Goal: Task Accomplishment & Management: Manage account settings

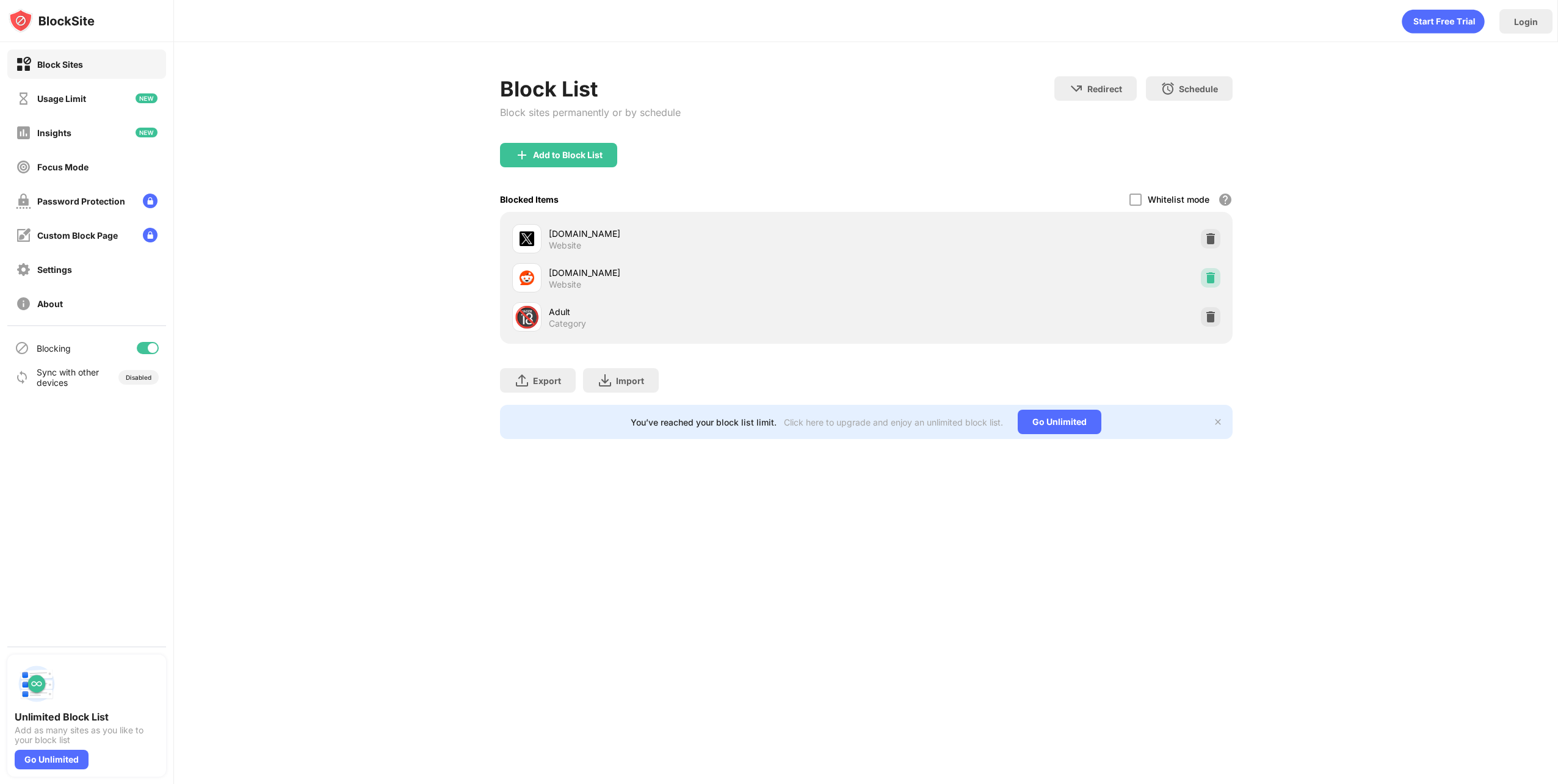
click at [1206, 270] on div at bounding box center [1211, 278] width 19 height 19
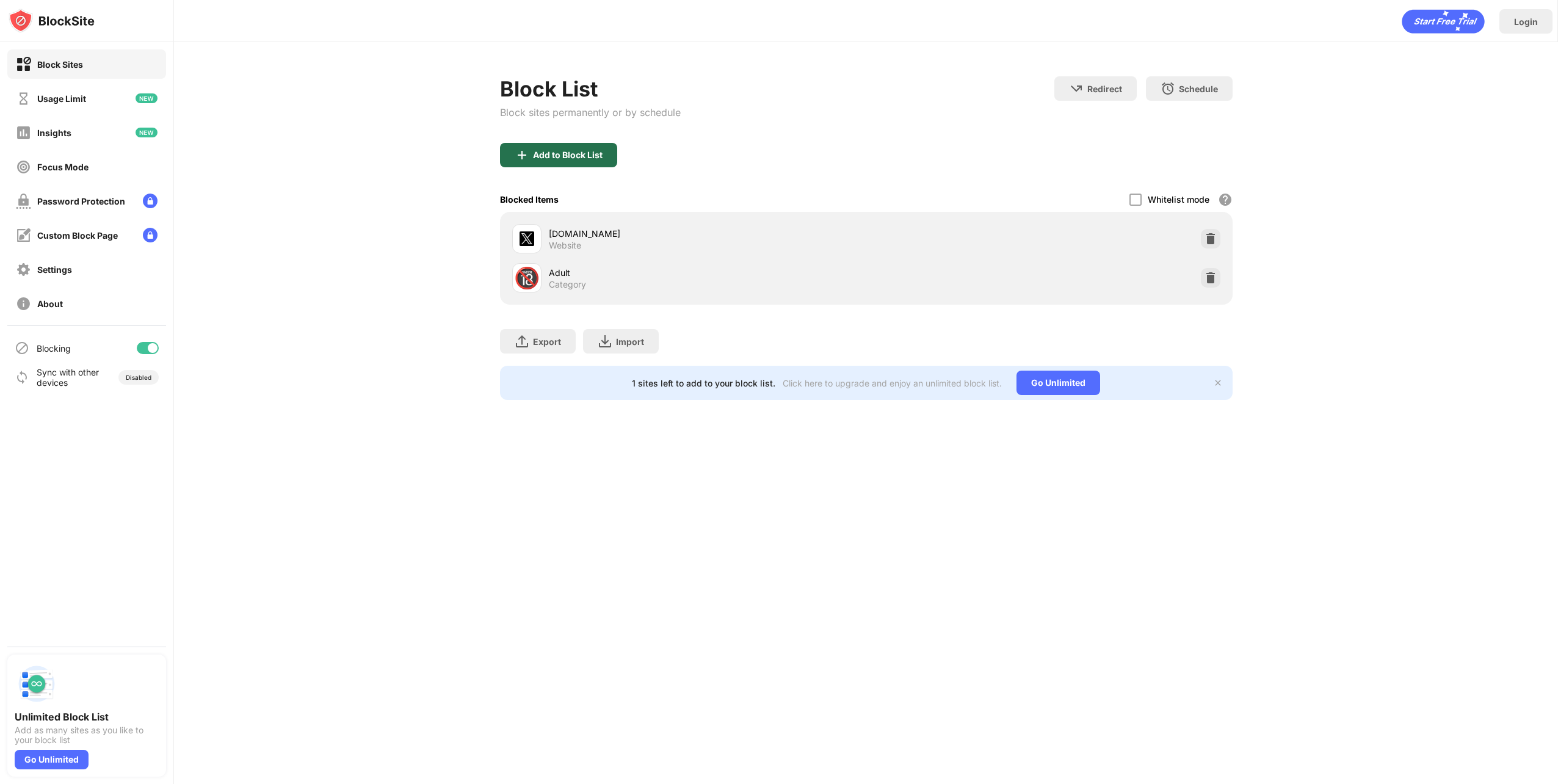
click at [554, 158] on div "Add to Block List" at bounding box center [567, 155] width 69 height 10
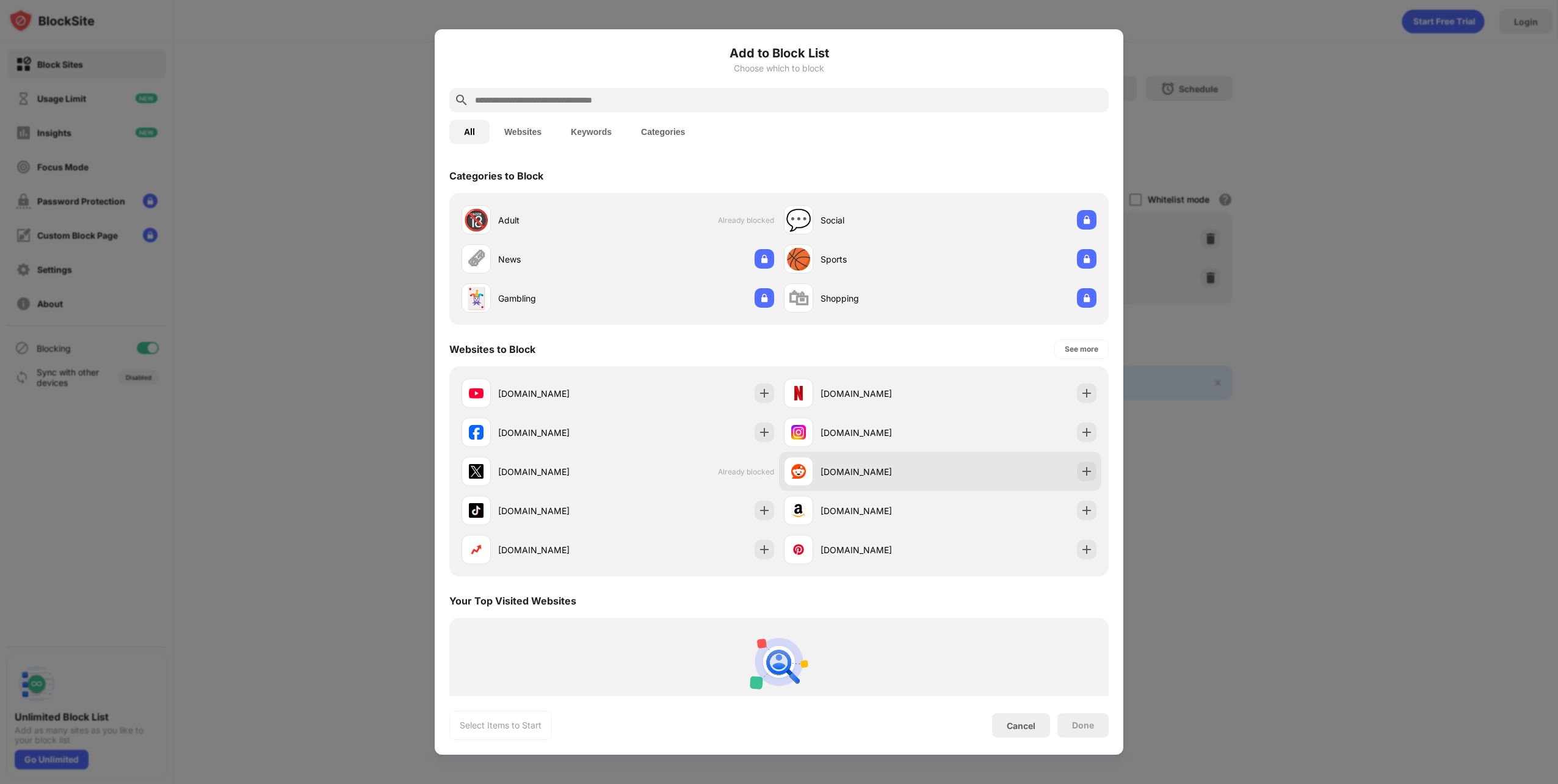
click at [1088, 475] on div "reddit.com" at bounding box center [940, 471] width 323 height 39
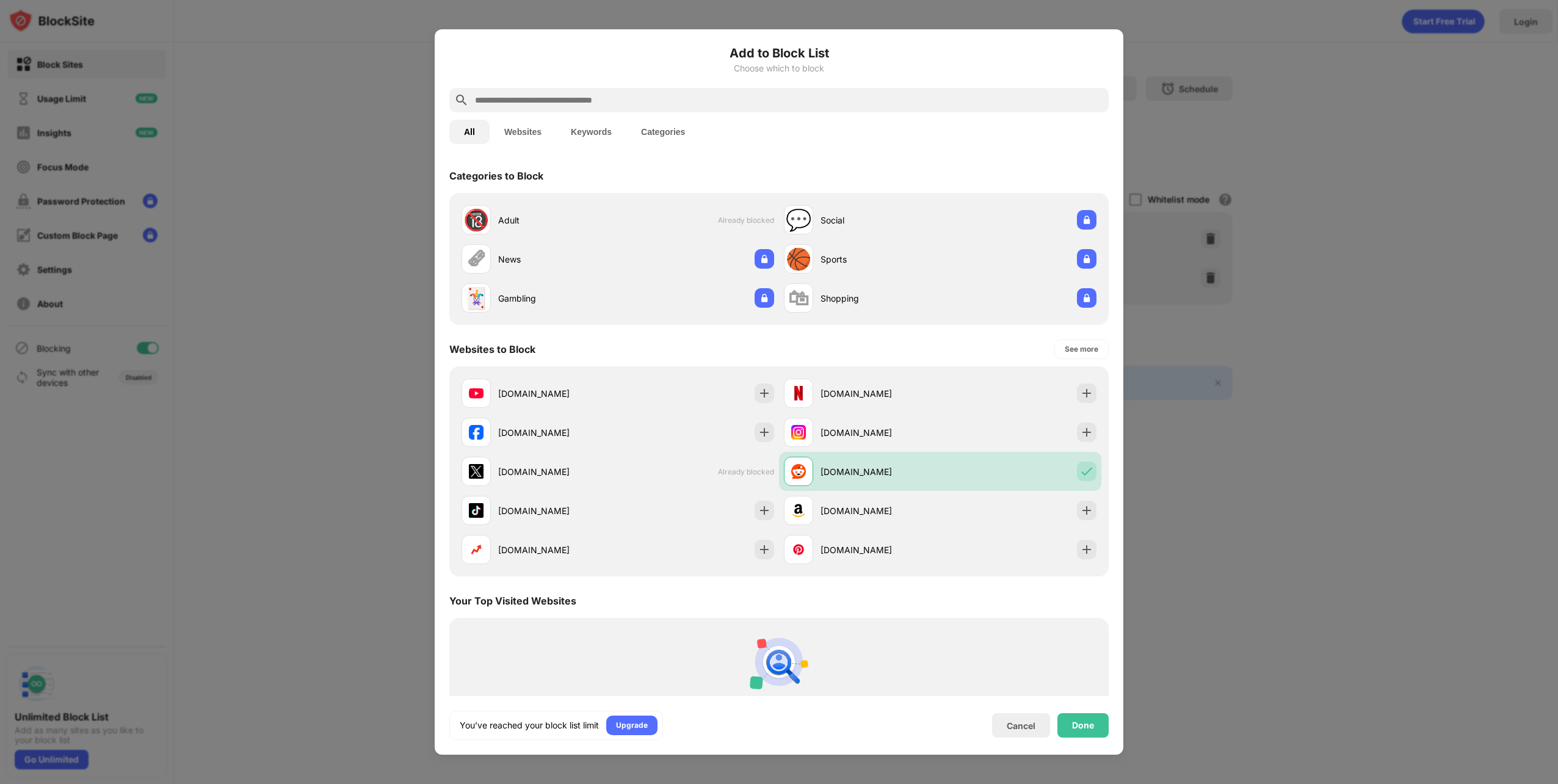
click at [1084, 713] on div "You’ve reached your block list limit Upgrade Cancel Done" at bounding box center [779, 725] width 660 height 30
click at [1084, 715] on div "Done" at bounding box center [1083, 726] width 52 height 25
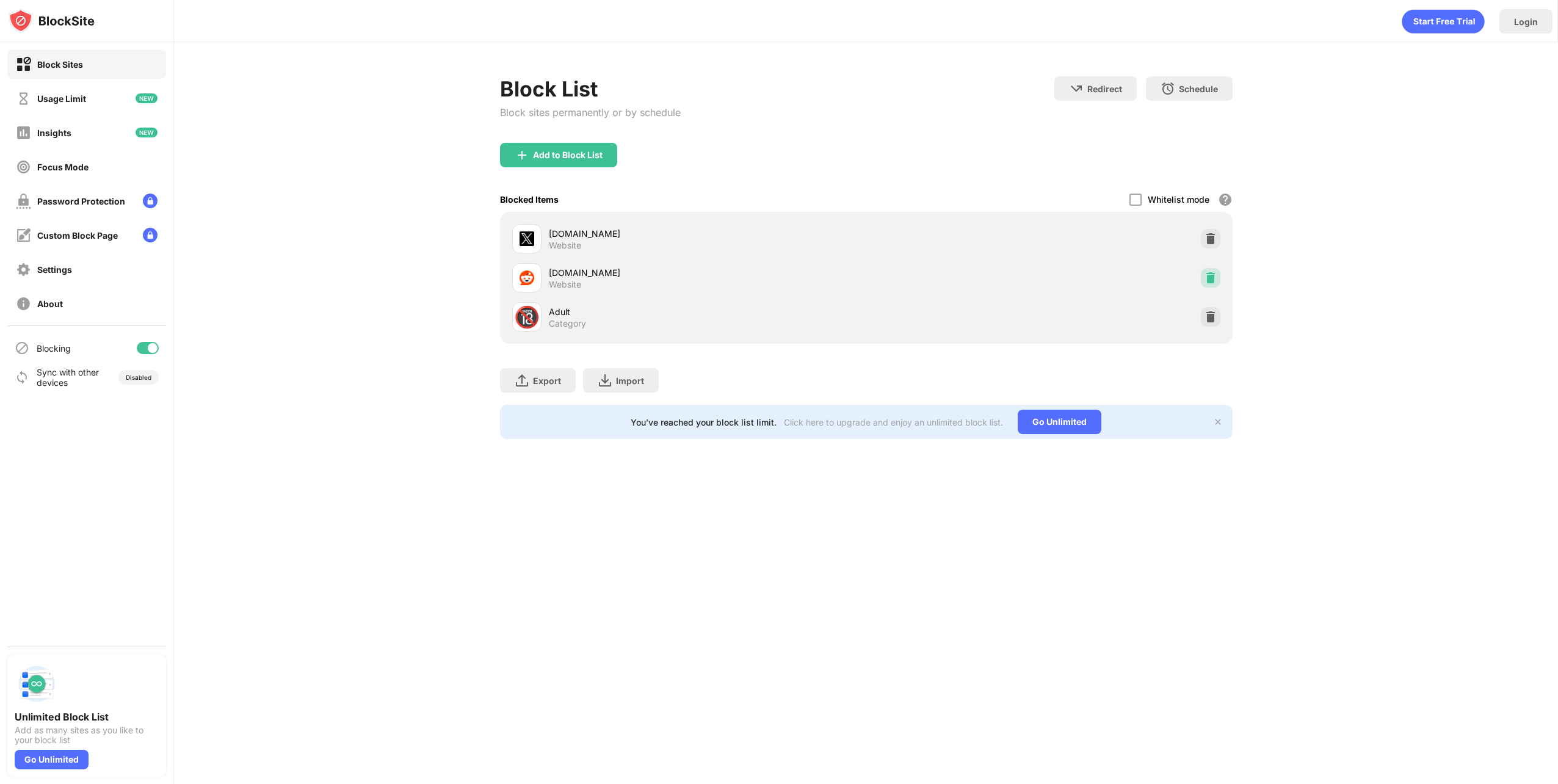
click at [1204, 279] on img at bounding box center [1211, 278] width 12 height 12
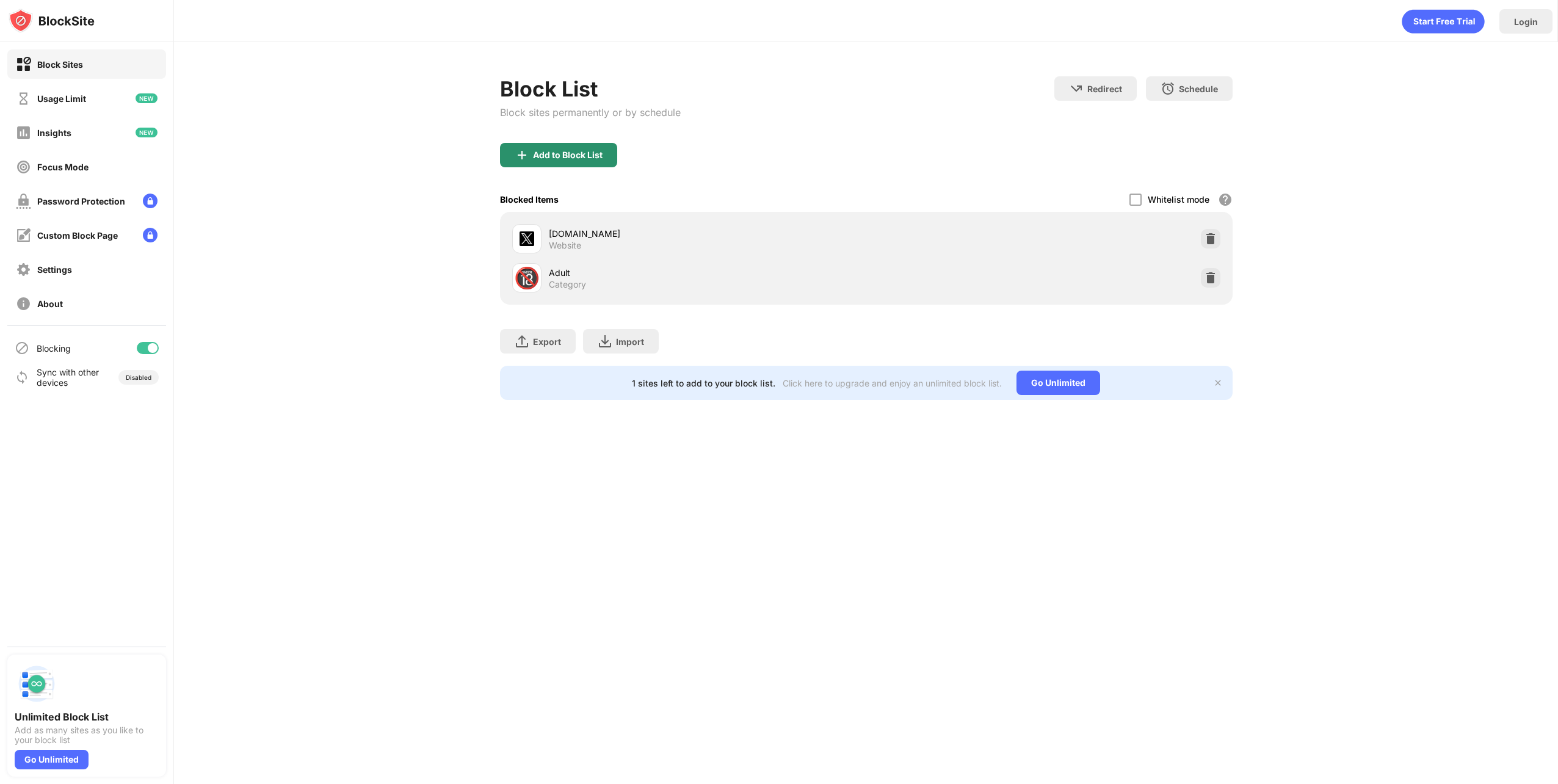
click at [570, 160] on div "Add to Block List" at bounding box center [559, 155] width 117 height 25
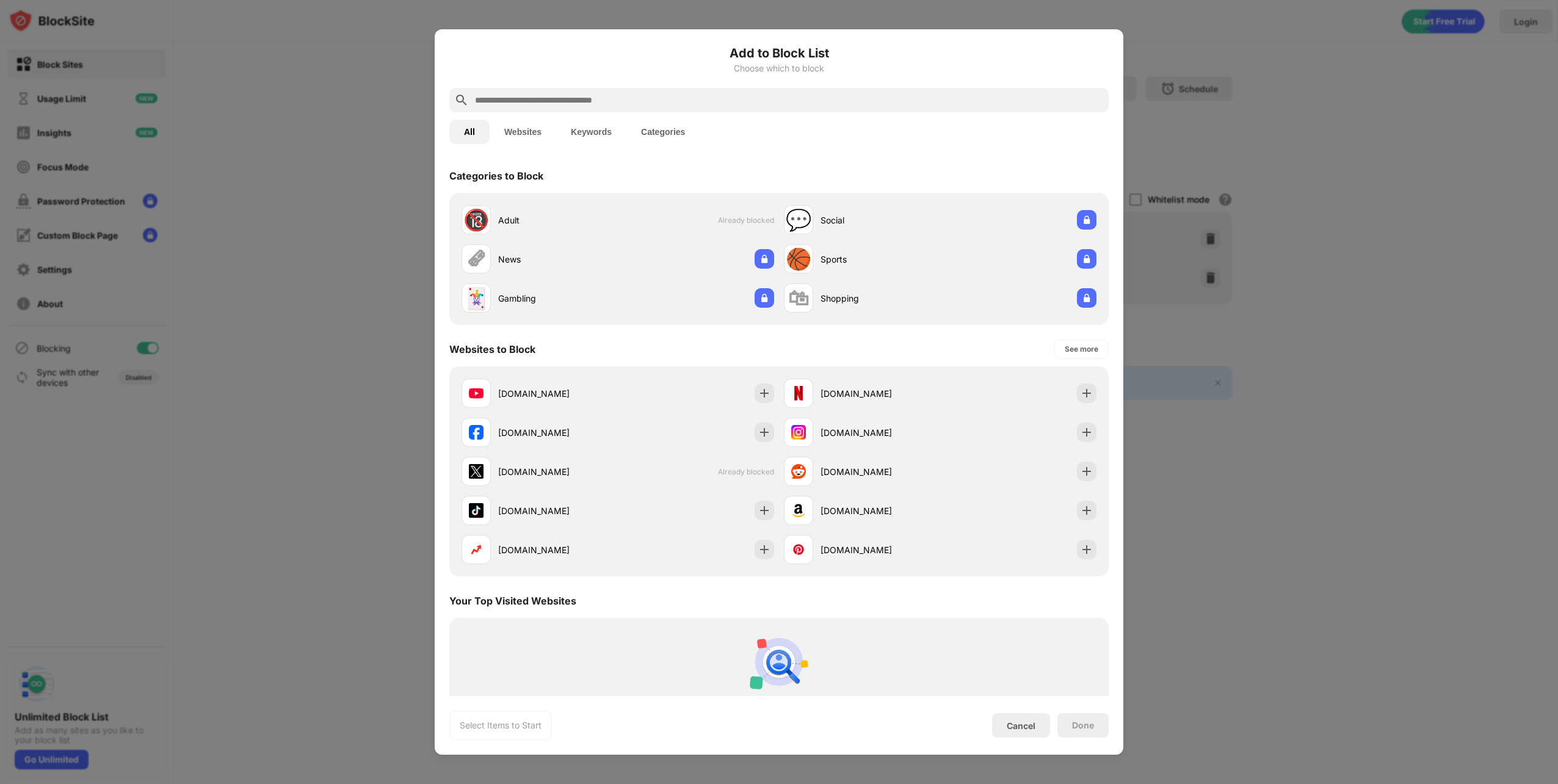
click at [426, 236] on div at bounding box center [779, 392] width 1558 height 784
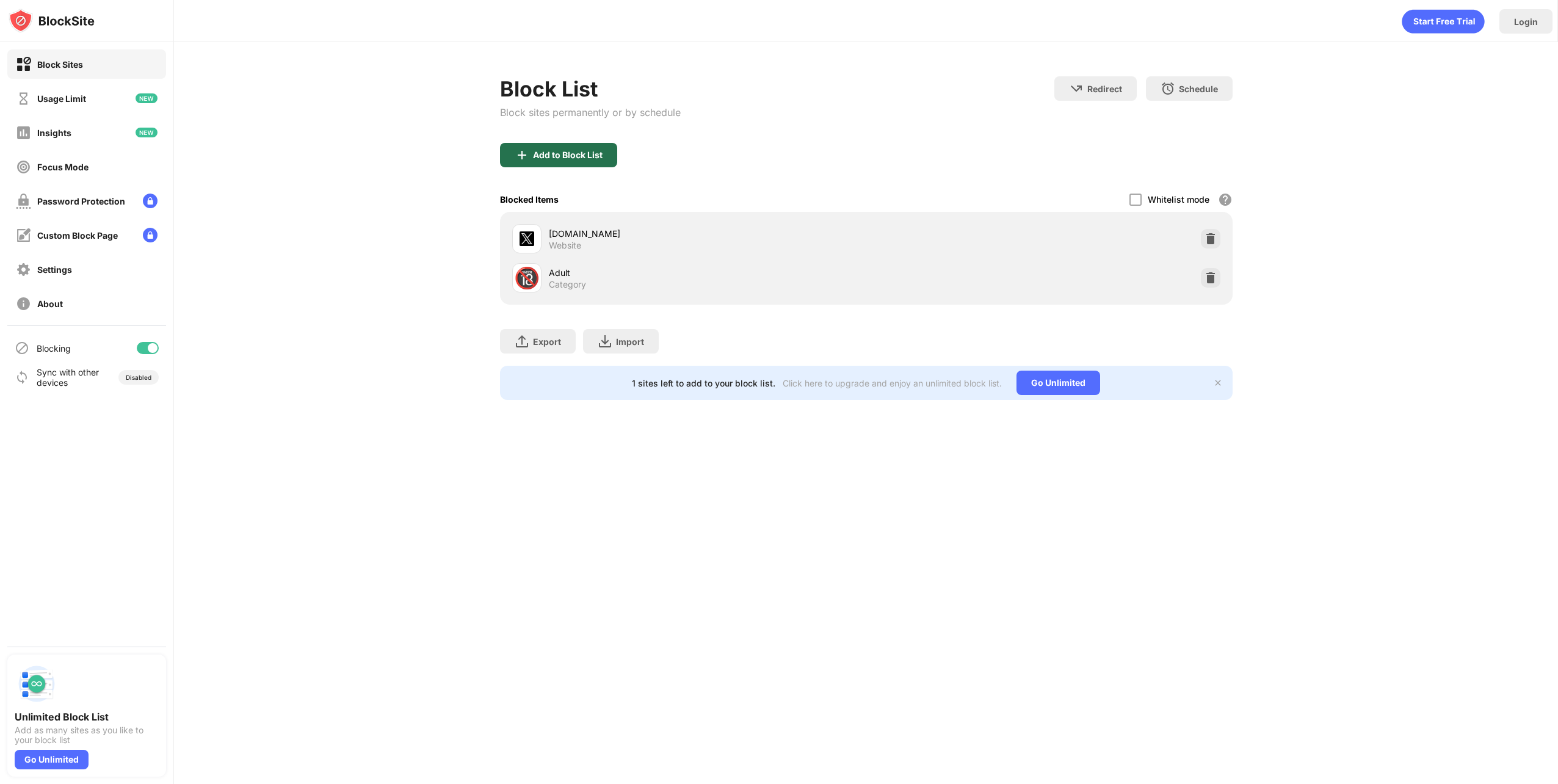
click at [527, 152] on img at bounding box center [521, 155] width 14 height 14
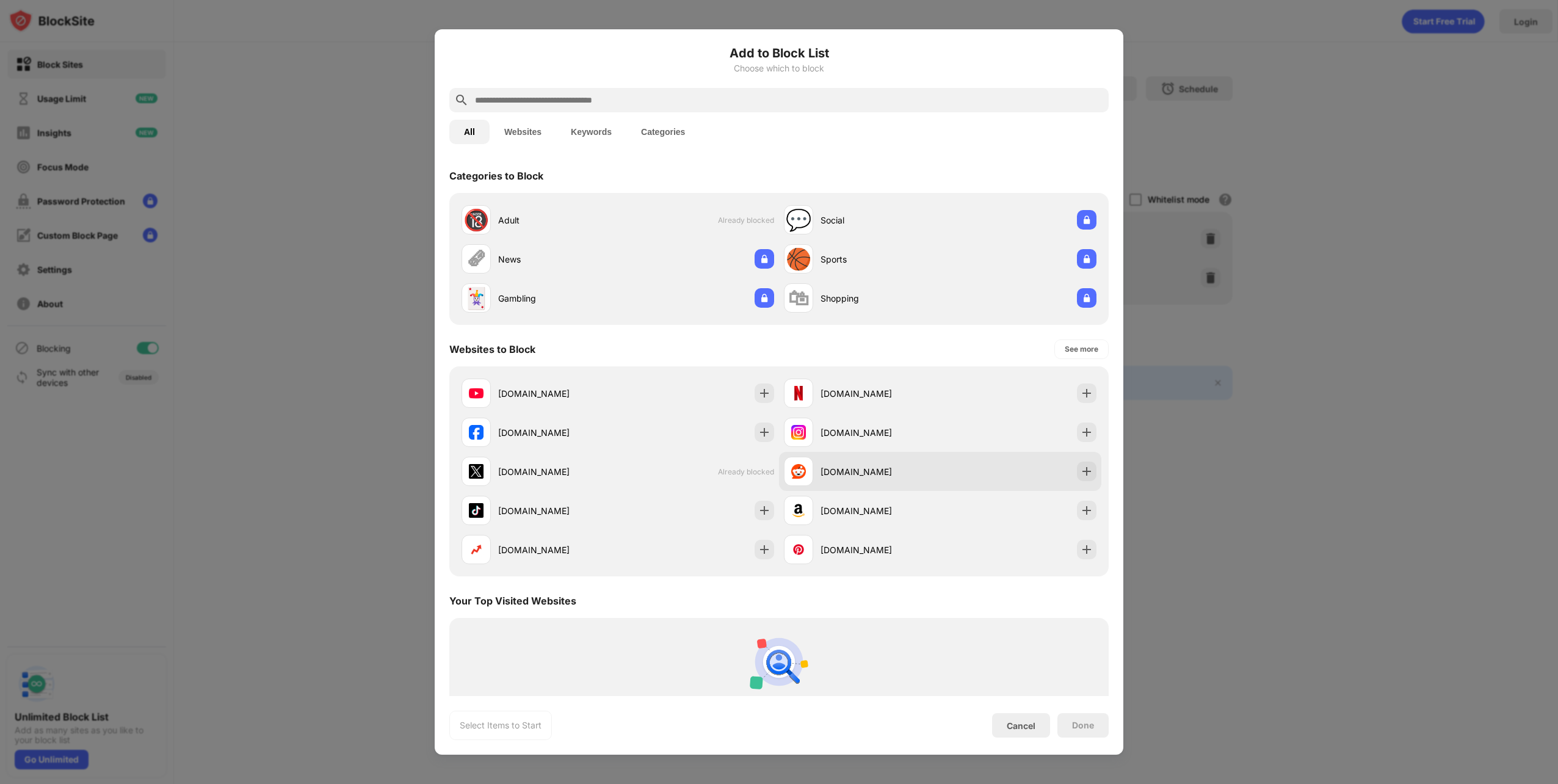
click at [907, 471] on div "reddit.com" at bounding box center [880, 471] width 120 height 13
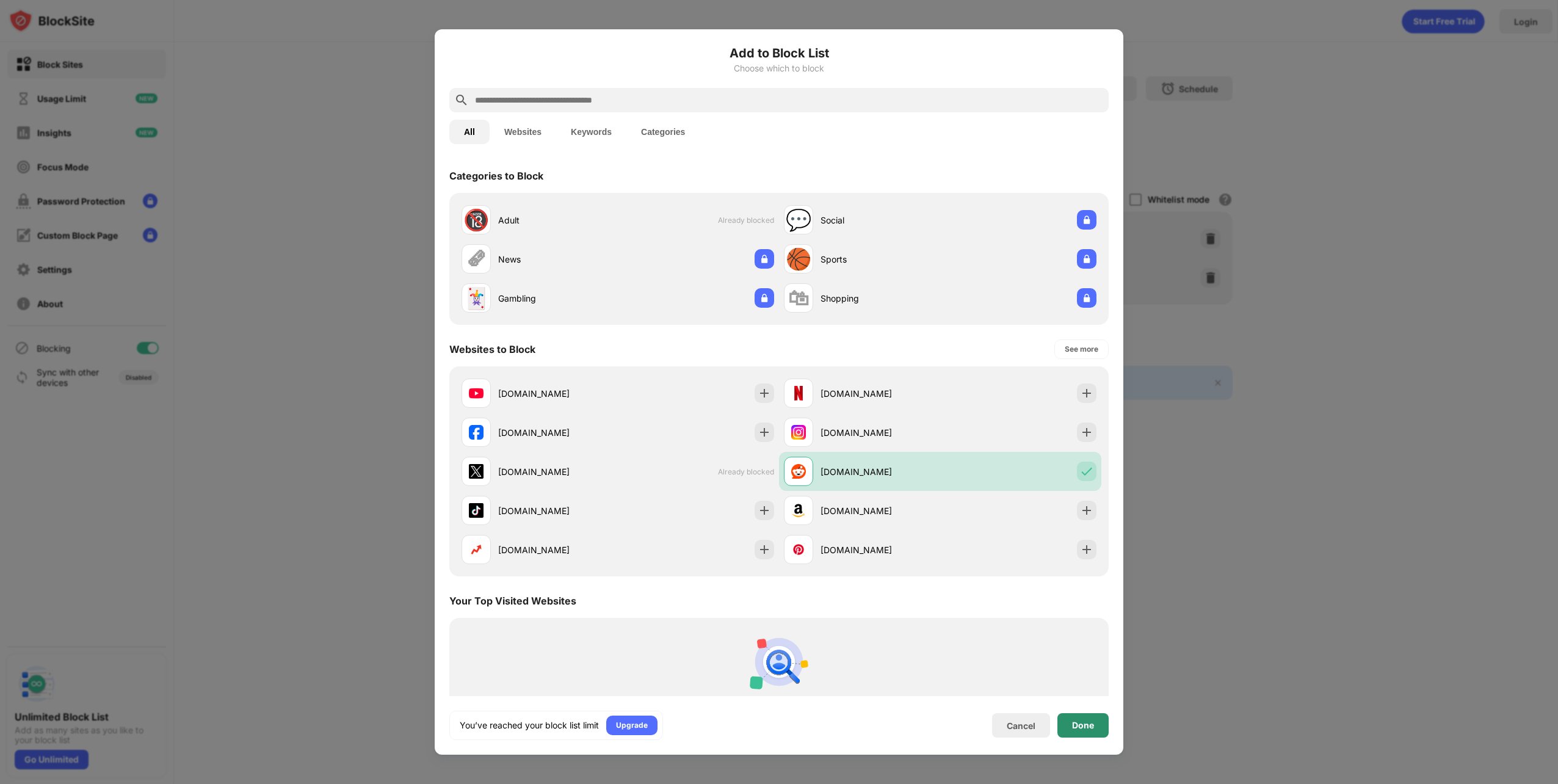
click at [1087, 728] on div "Done" at bounding box center [1083, 725] width 22 height 10
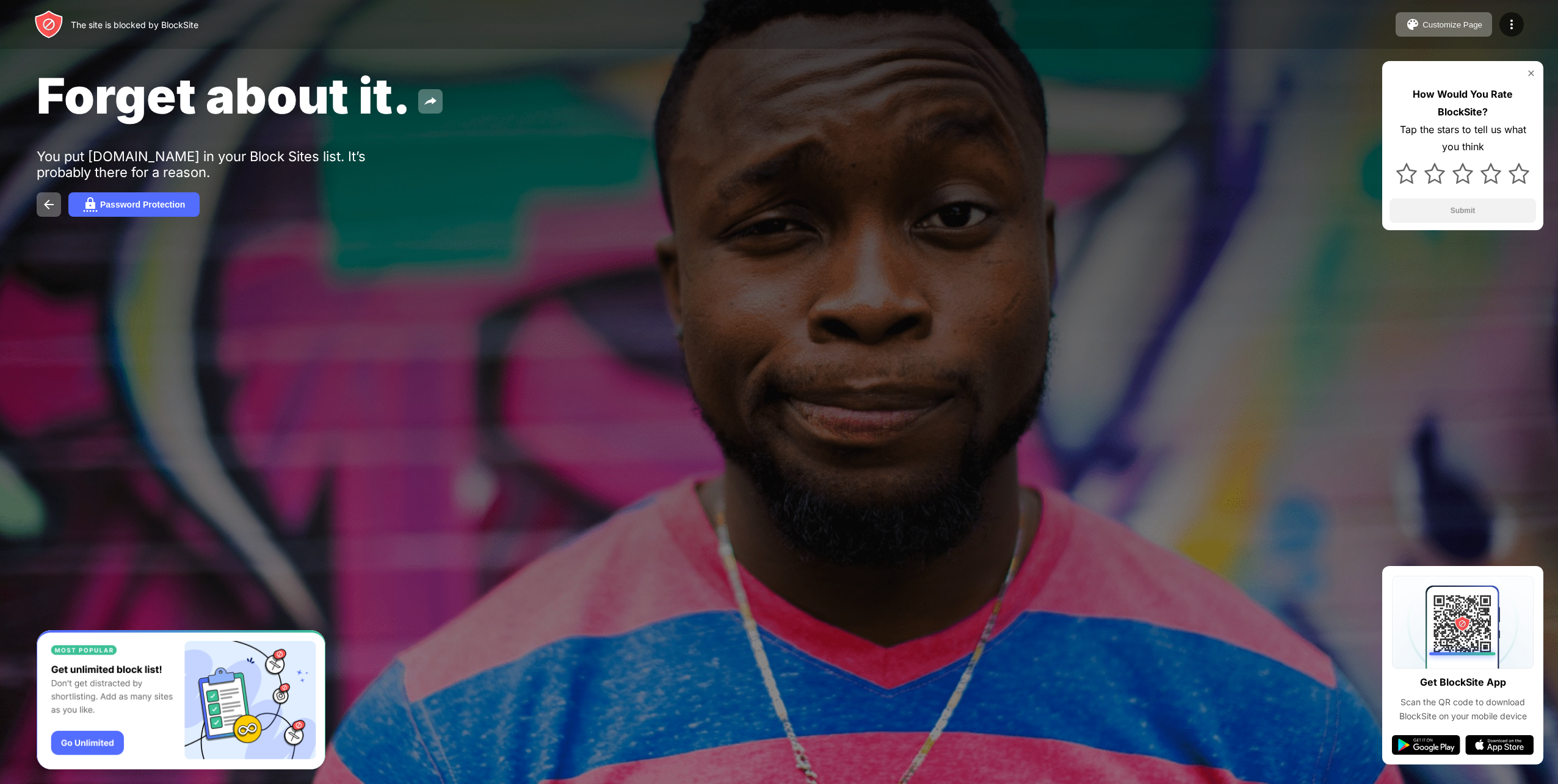
drag, startPoint x: 303, startPoint y: 169, endPoint x: 377, endPoint y: 172, distance: 74.1
click at [377, 172] on div "You put reddit.com in your Block Sites list. It’s probably there for a reason." at bounding box center [225, 164] width 377 height 32
drag, startPoint x: 43, startPoint y: 171, endPoint x: 134, endPoint y: 173, distance: 91.0
click at [125, 175] on div "You put reddit.com in your Block Sites list. It’s probably there for a reason." at bounding box center [225, 164] width 377 height 32
